Goal: Task Accomplishment & Management: Manage account settings

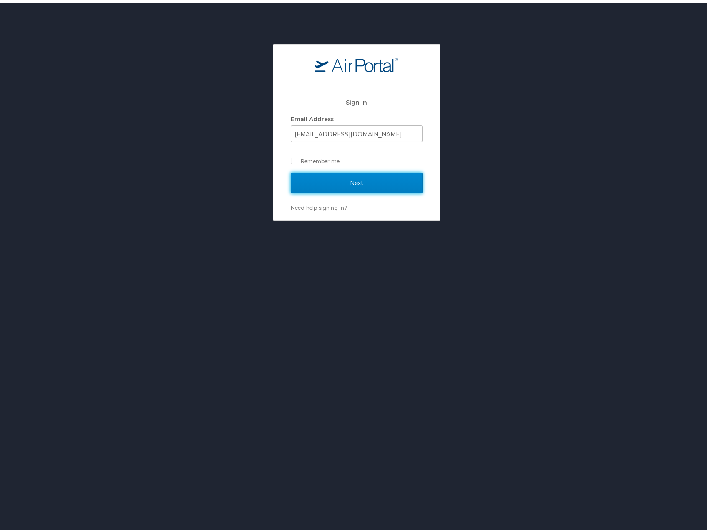
click at [357, 177] on input "Next" at bounding box center [357, 180] width 132 height 21
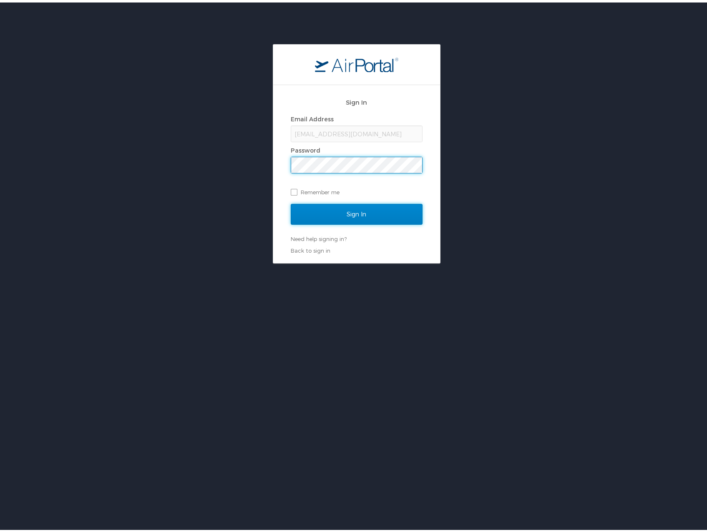
click at [353, 205] on input "Sign In" at bounding box center [357, 211] width 132 height 21
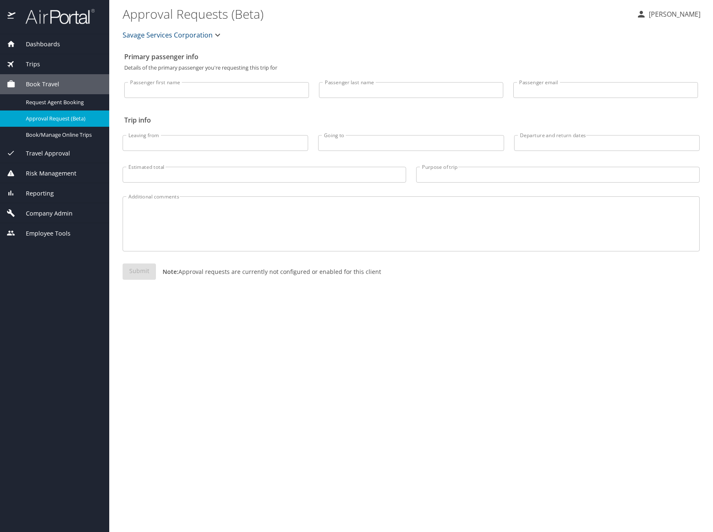
click at [57, 62] on div "Trips" at bounding box center [55, 64] width 96 height 9
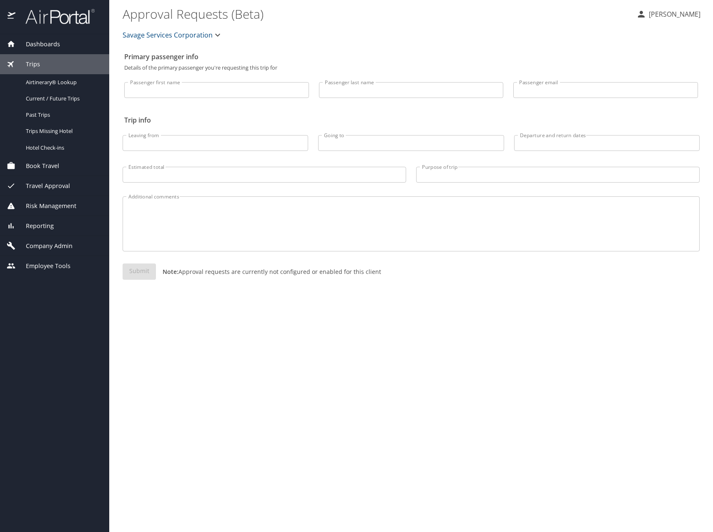
click at [56, 269] on span "Employee Tools" at bounding box center [42, 265] width 55 height 9
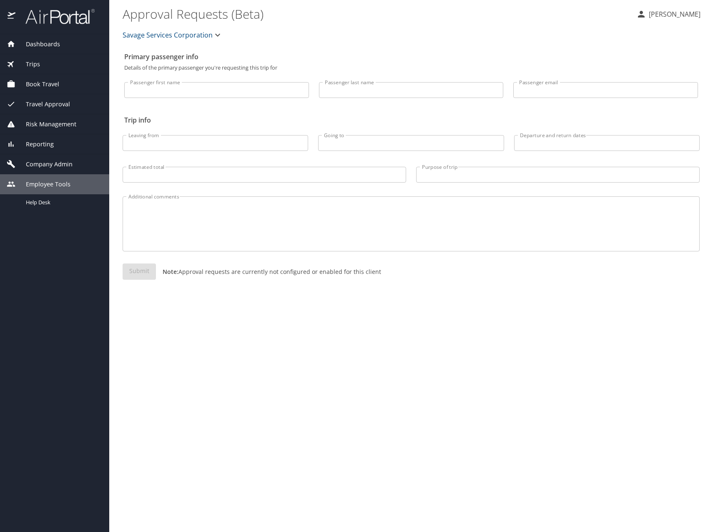
click at [55, 164] on span "Company Admin" at bounding box center [43, 164] width 57 height 9
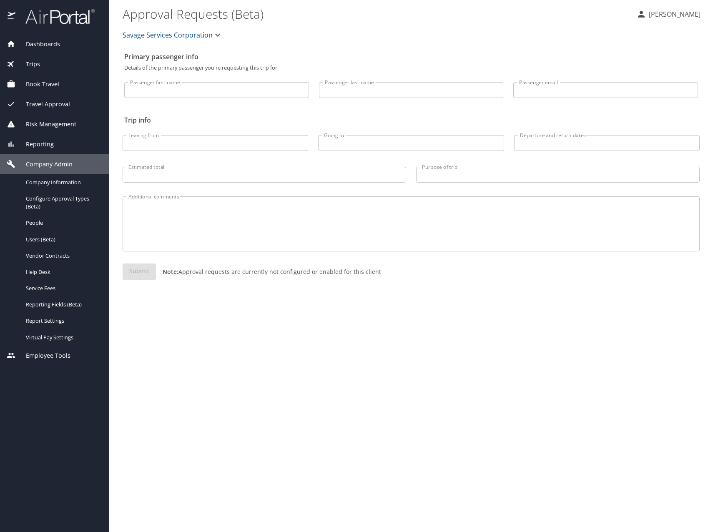
click at [55, 122] on span "Risk Management" at bounding box center [45, 124] width 61 height 9
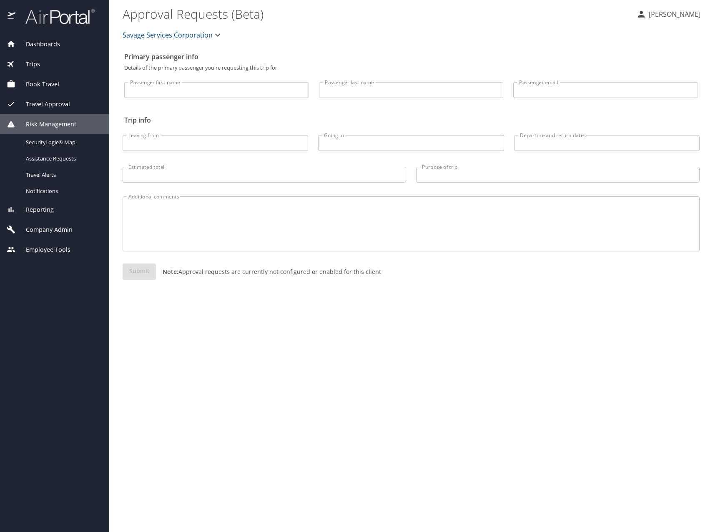
click at [62, 103] on span "Travel Approval" at bounding box center [42, 104] width 55 height 9
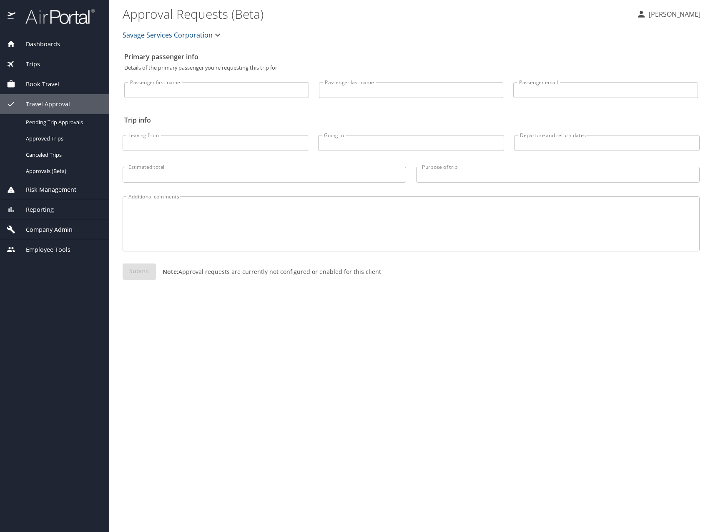
click at [59, 85] on div "Book Travel" at bounding box center [55, 84] width 96 height 9
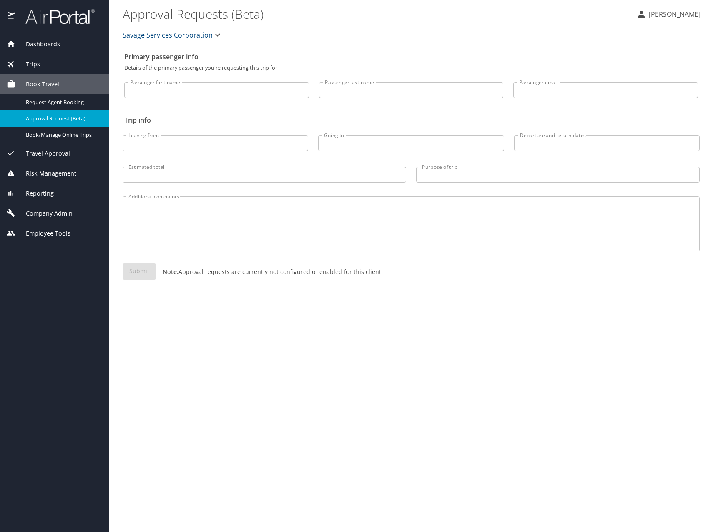
click at [48, 63] on div "Trips" at bounding box center [55, 64] width 96 height 9
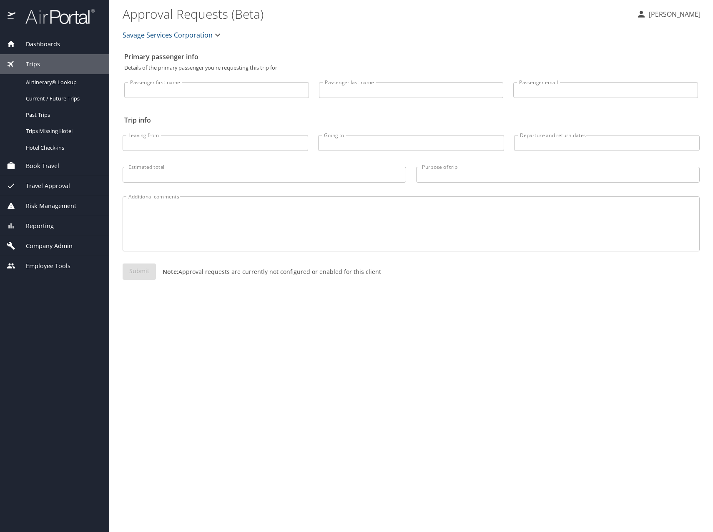
click at [666, 18] on p "[PERSON_NAME]" at bounding box center [673, 14] width 54 height 10
click at [660, 32] on li "My settings" at bounding box center [665, 32] width 85 height 15
